Goal: Obtain resource: Obtain resource

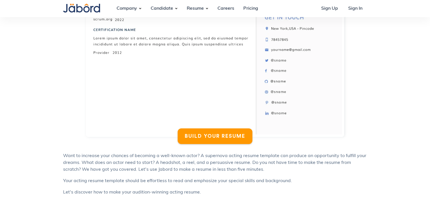
scroll to position [301, 0]
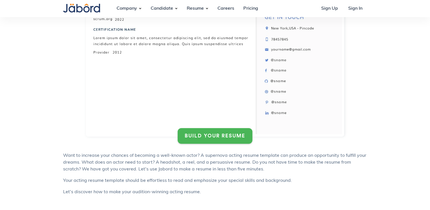
click at [198, 140] on link "BUILD YOUR RESUME" at bounding box center [215, 136] width 75 height 16
